Goal: Find specific page/section: Find specific page/section

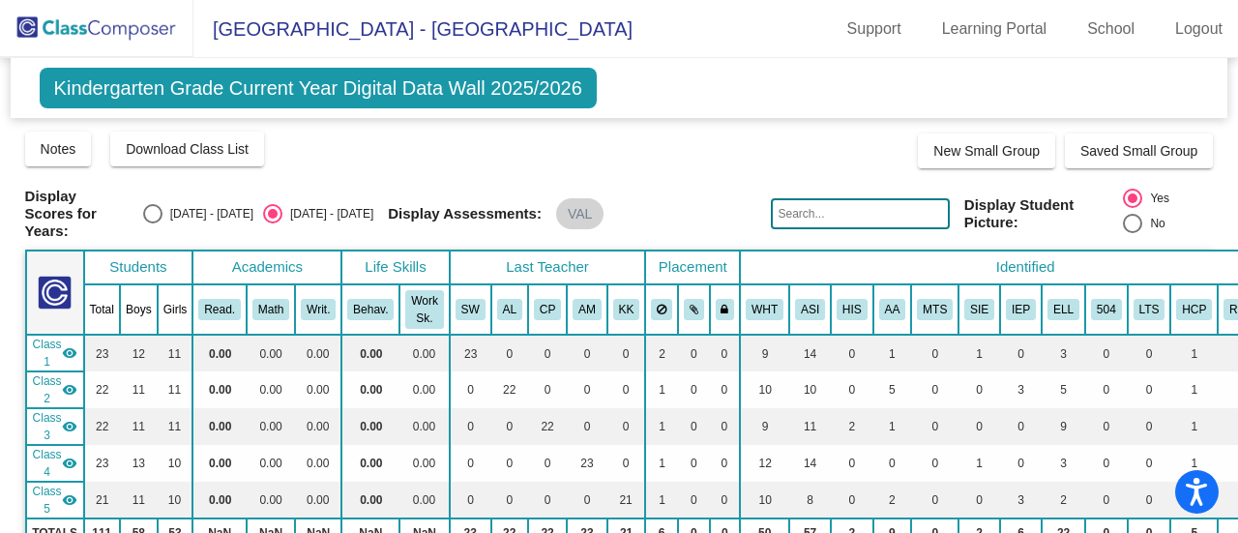
click at [134, 35] on img at bounding box center [96, 28] width 193 height 57
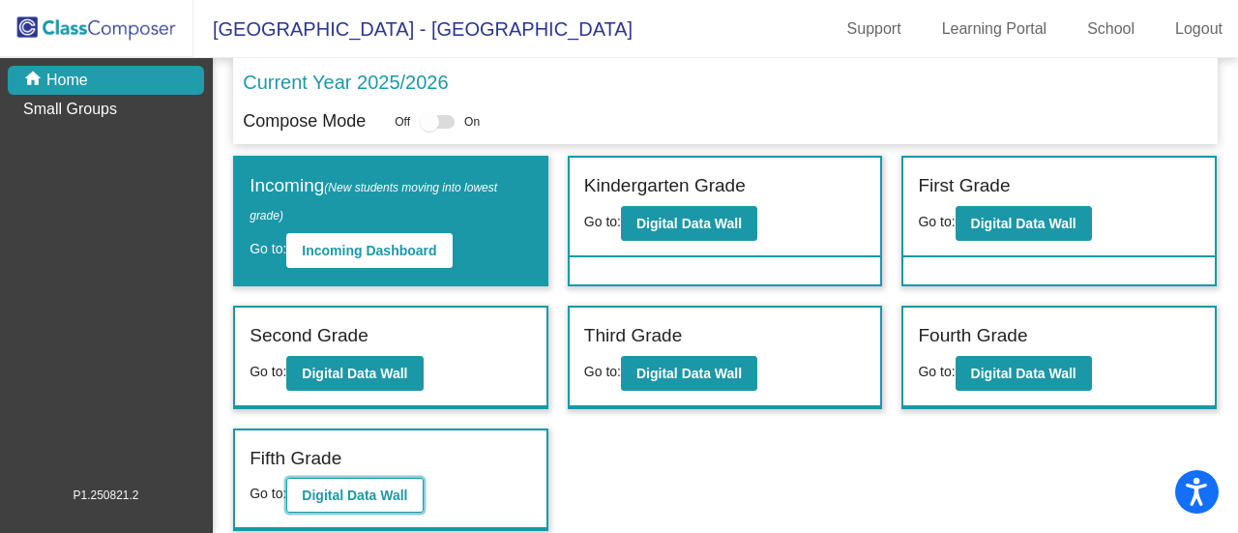
click at [335, 488] on b "Digital Data Wall" at bounding box center [354, 495] width 105 height 15
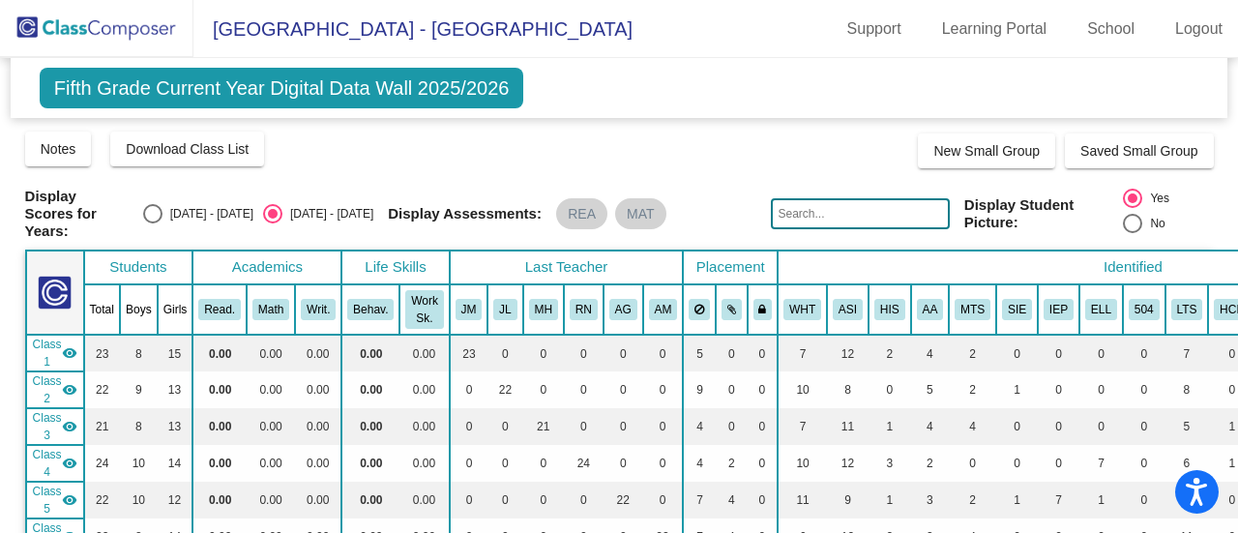
click at [163, 207] on div "Select an option" at bounding box center [152, 213] width 19 height 19
click at [153, 223] on input "[DATE] - [DATE]" at bounding box center [152, 223] width 1 height 1
radio input "true"
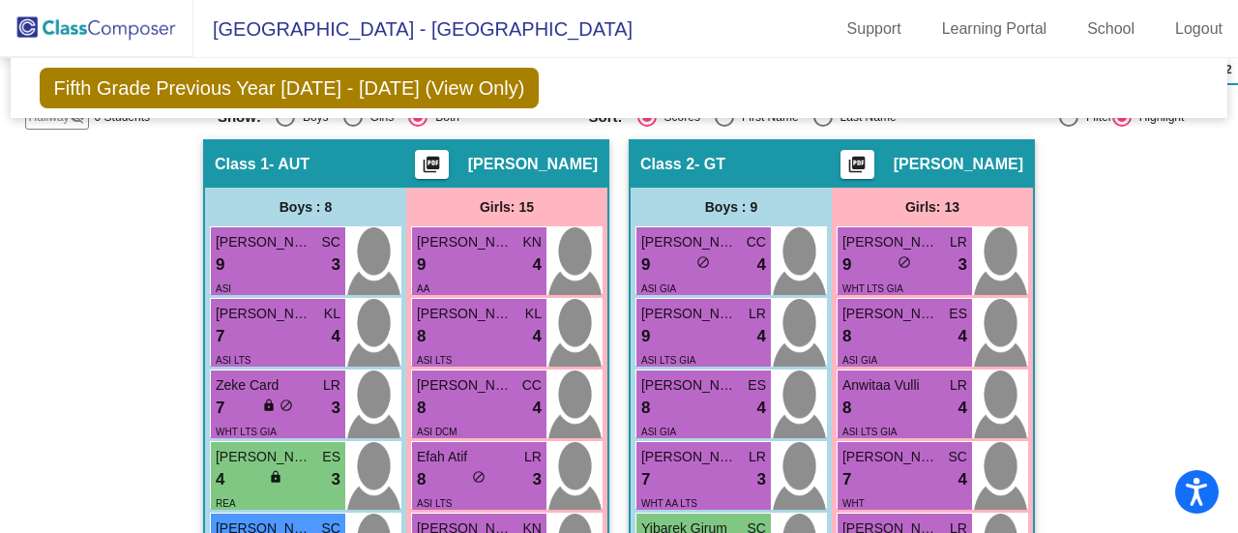
scroll to position [510, 0]
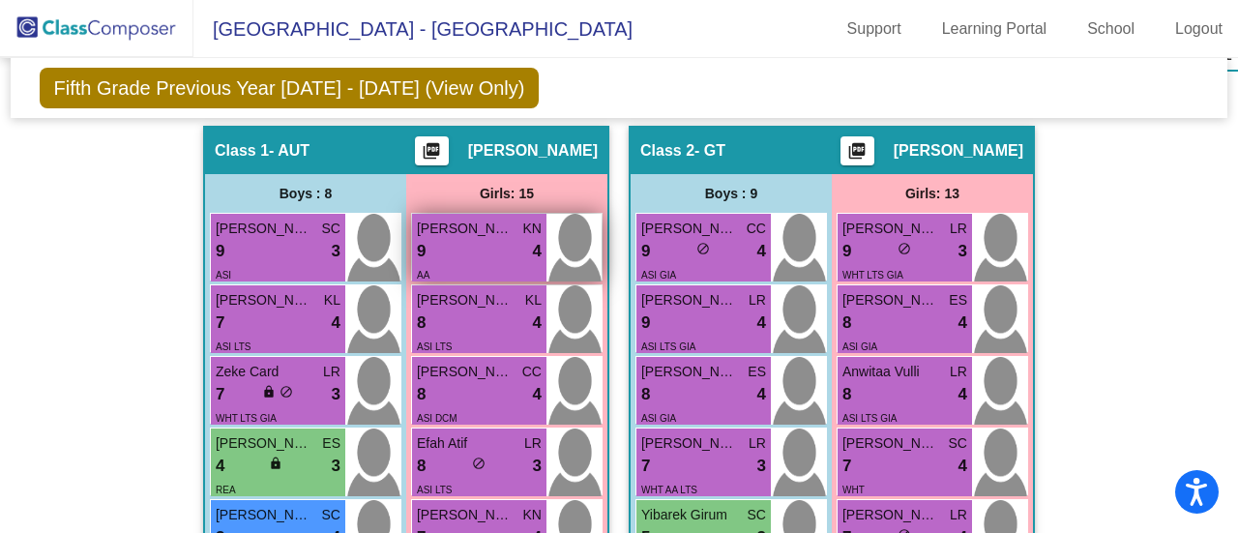
click at [485, 246] on div "9 lock do_not_disturb_alt 4" at bounding box center [479, 251] width 125 height 25
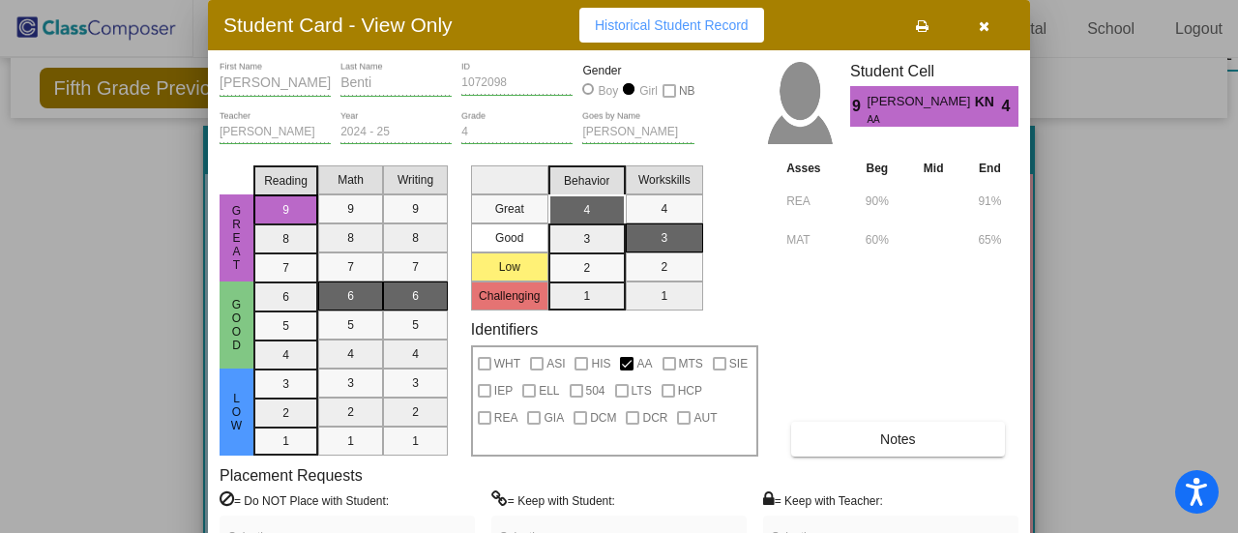
click at [979, 20] on icon "button" at bounding box center [984, 26] width 11 height 14
